Goal: Navigation & Orientation: Understand site structure

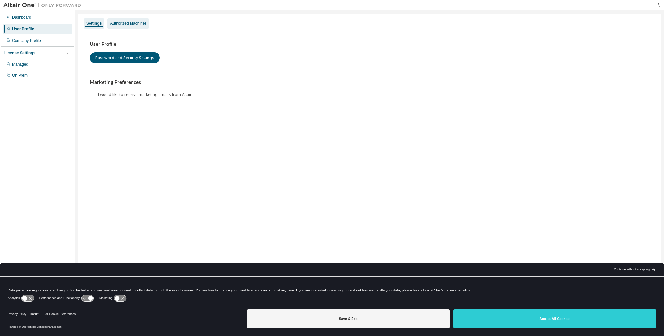
click at [128, 27] on div "Authorized Machines" at bounding box center [128, 23] width 42 height 10
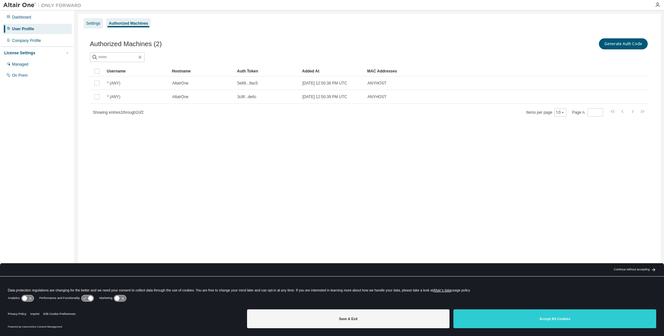
click at [99, 21] on div "Settings" at bounding box center [93, 23] width 14 height 5
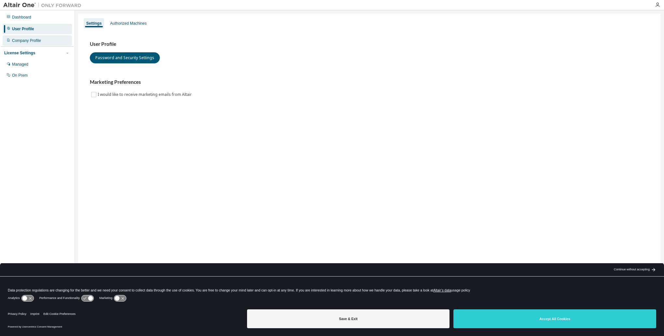
click at [46, 40] on div "Company Profile" at bounding box center [37, 40] width 69 height 10
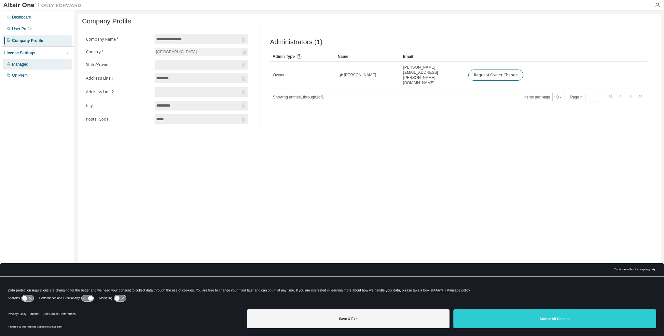
click at [35, 64] on div "Managed" at bounding box center [37, 64] width 69 height 10
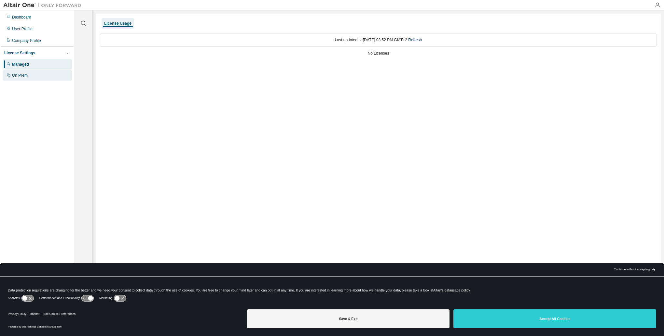
click at [35, 71] on div "On Prem" at bounding box center [37, 75] width 69 height 10
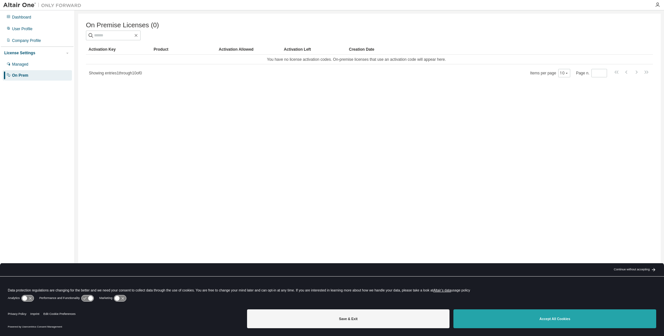
click at [548, 313] on button "Accept All Cookies" at bounding box center [554, 319] width 203 height 19
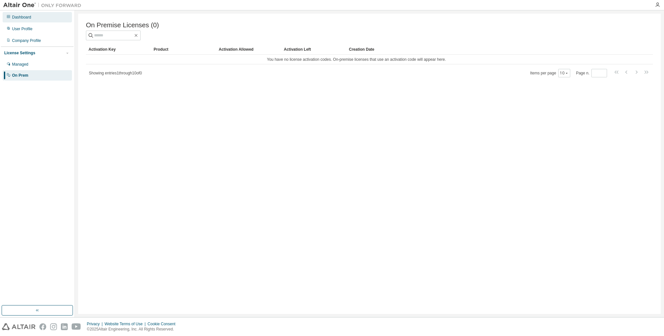
click at [33, 17] on div "Dashboard" at bounding box center [37, 17] width 69 height 10
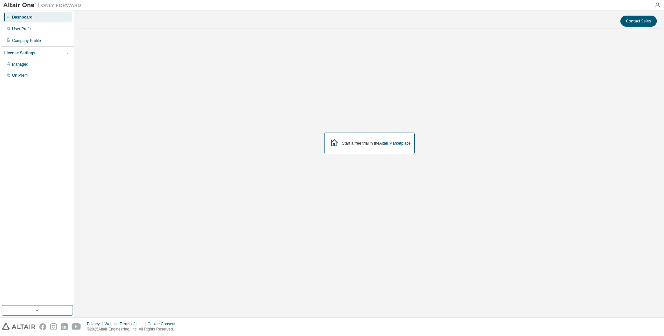
drag, startPoint x: 11, startPoint y: 19, endPoint x: 20, endPoint y: 23, distance: 9.5
click at [12, 20] on div "Dashboard" at bounding box center [37, 17] width 69 height 10
